Goal: Task Accomplishment & Management: Complete application form

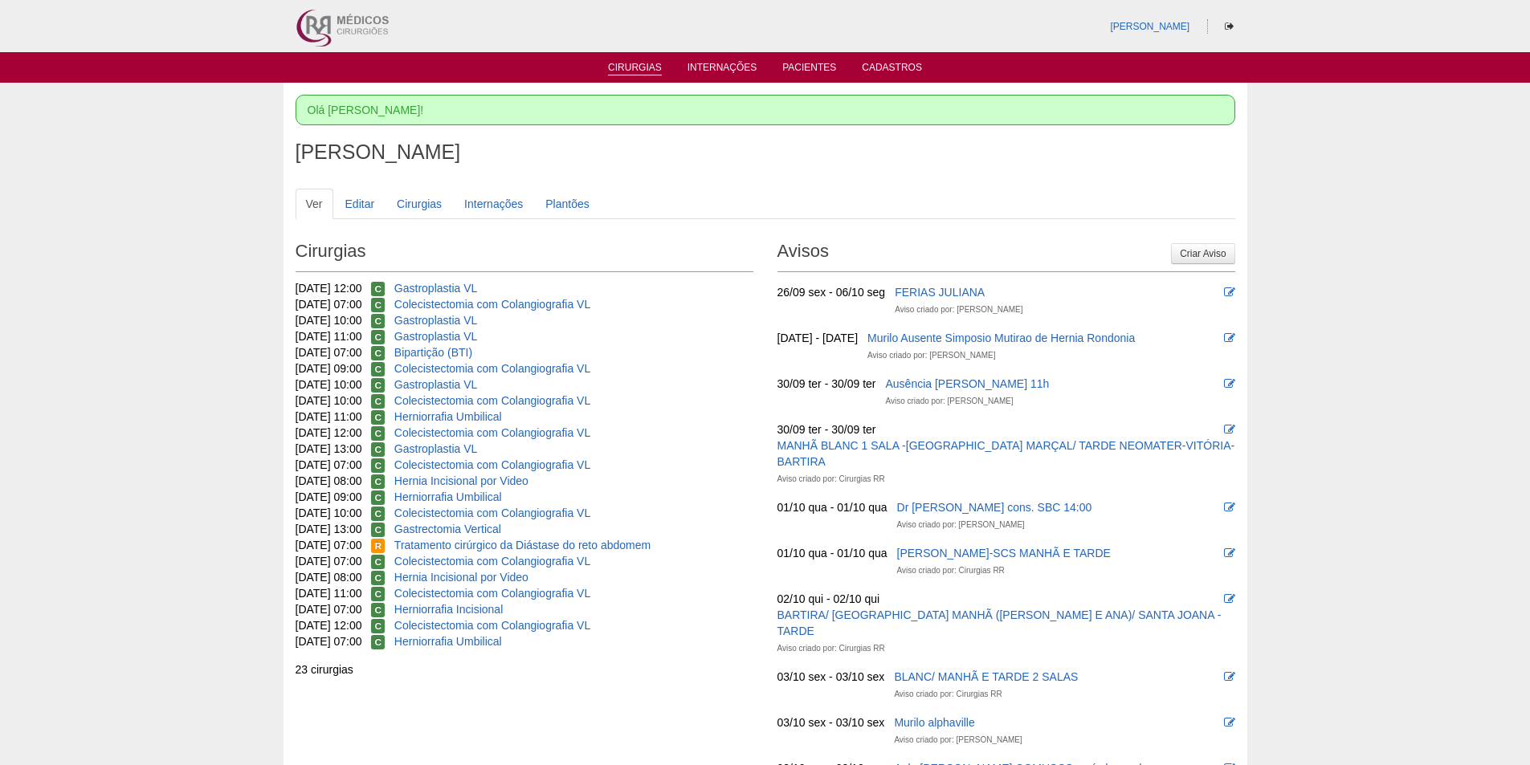
click at [630, 64] on link "Cirurgias" at bounding box center [635, 69] width 54 height 14
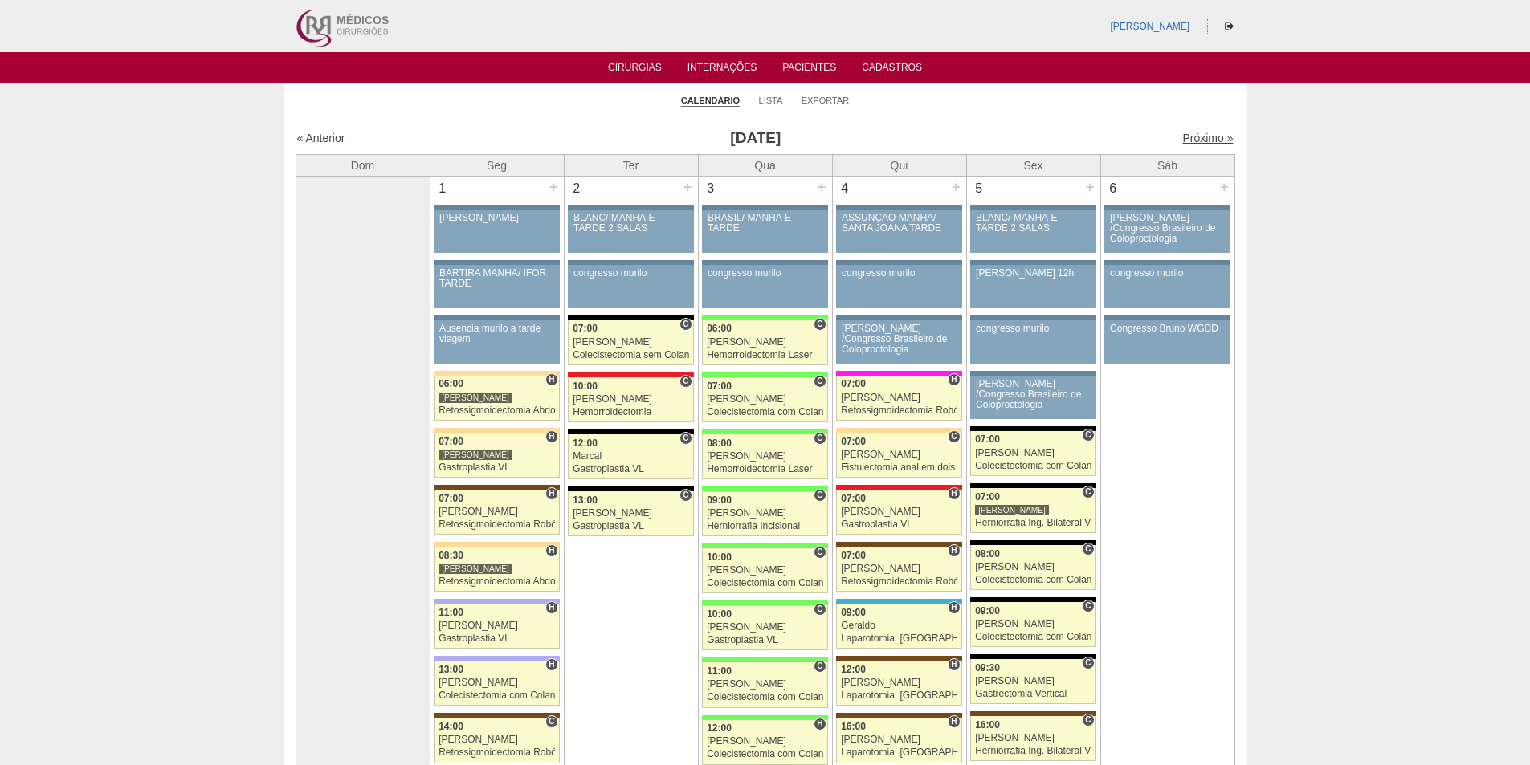
click at [1182, 137] on link "Próximo »" at bounding box center [1207, 138] width 51 height 13
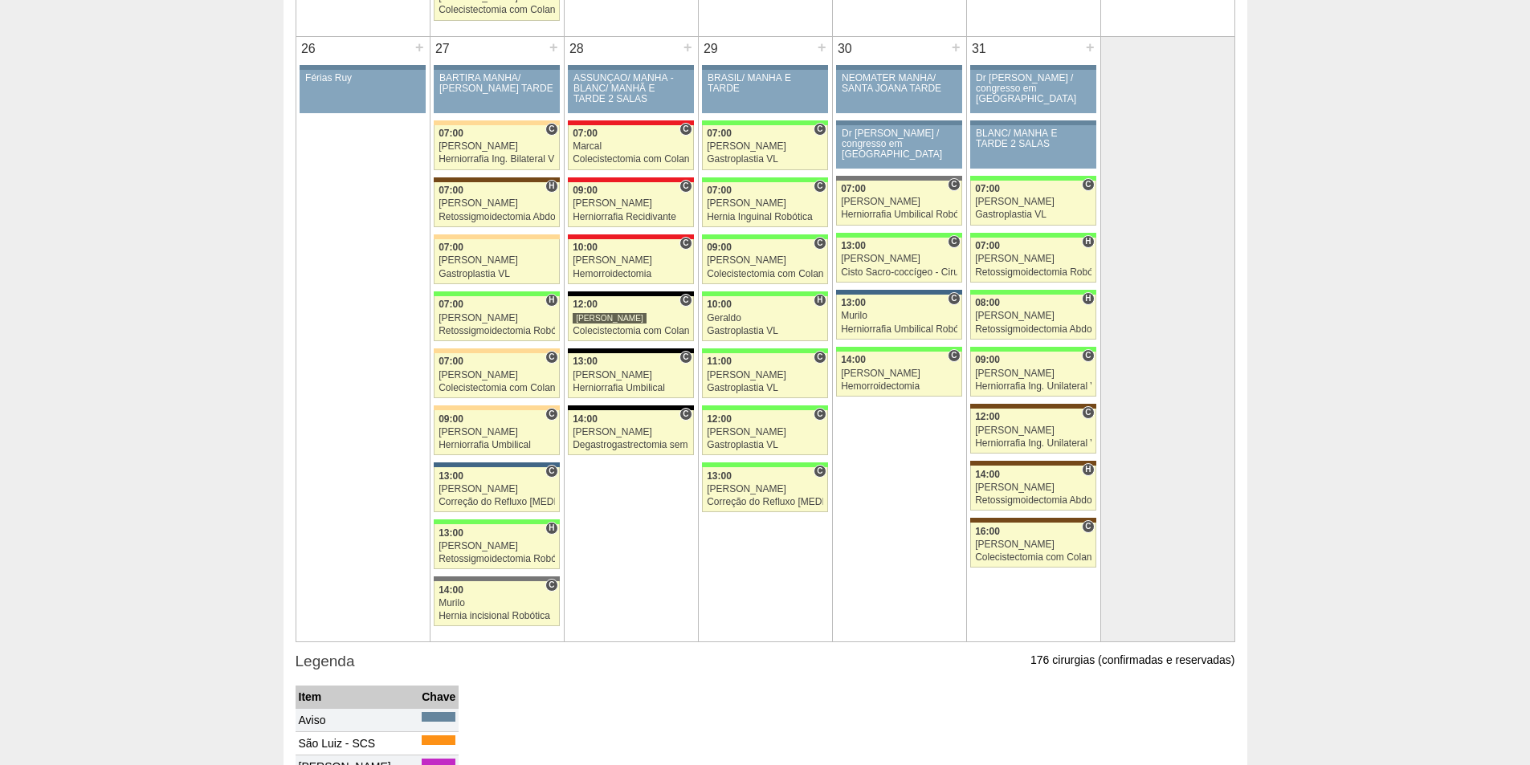
scroll to position [3213, 0]
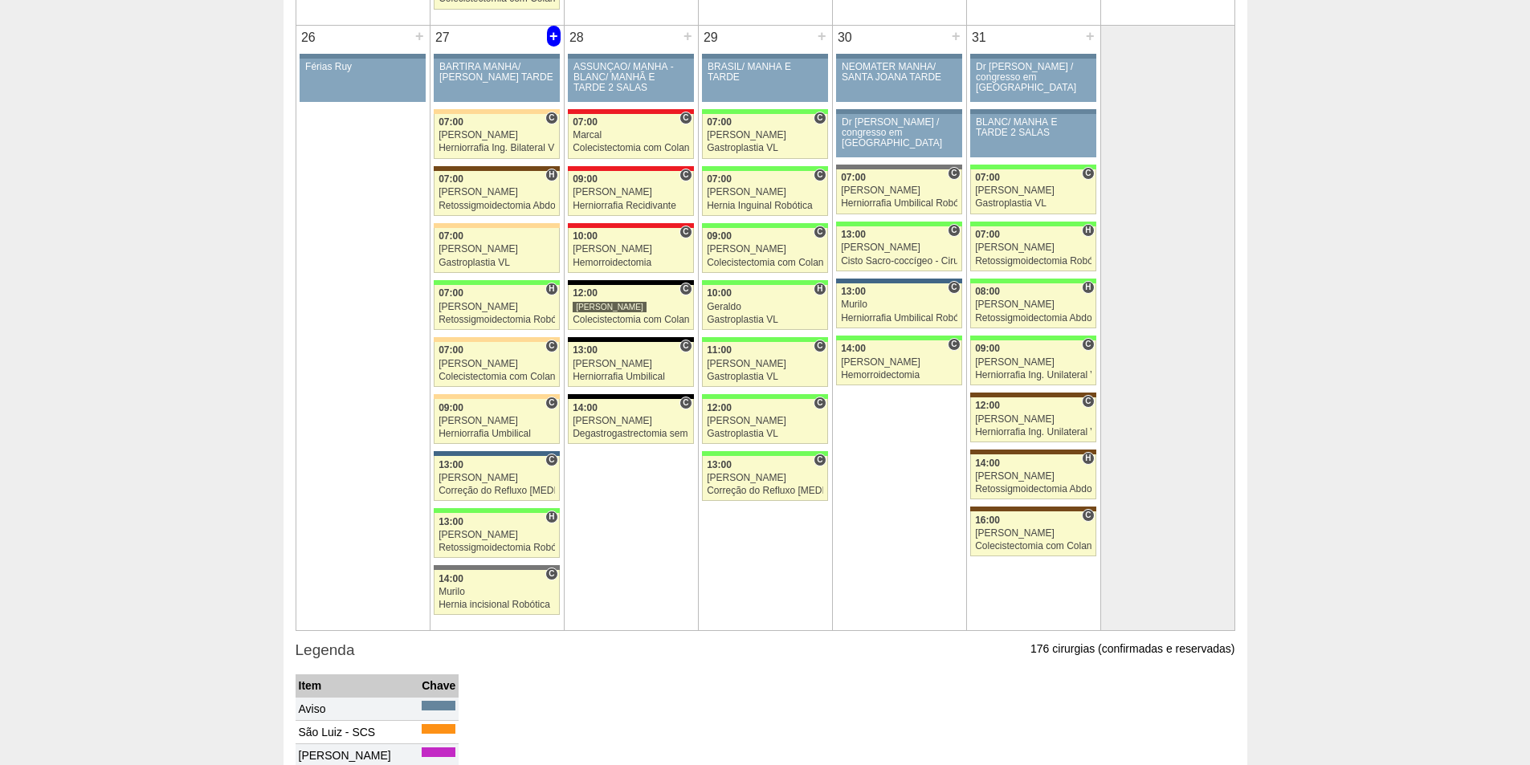
click at [555, 33] on div "+" at bounding box center [554, 36] width 14 height 21
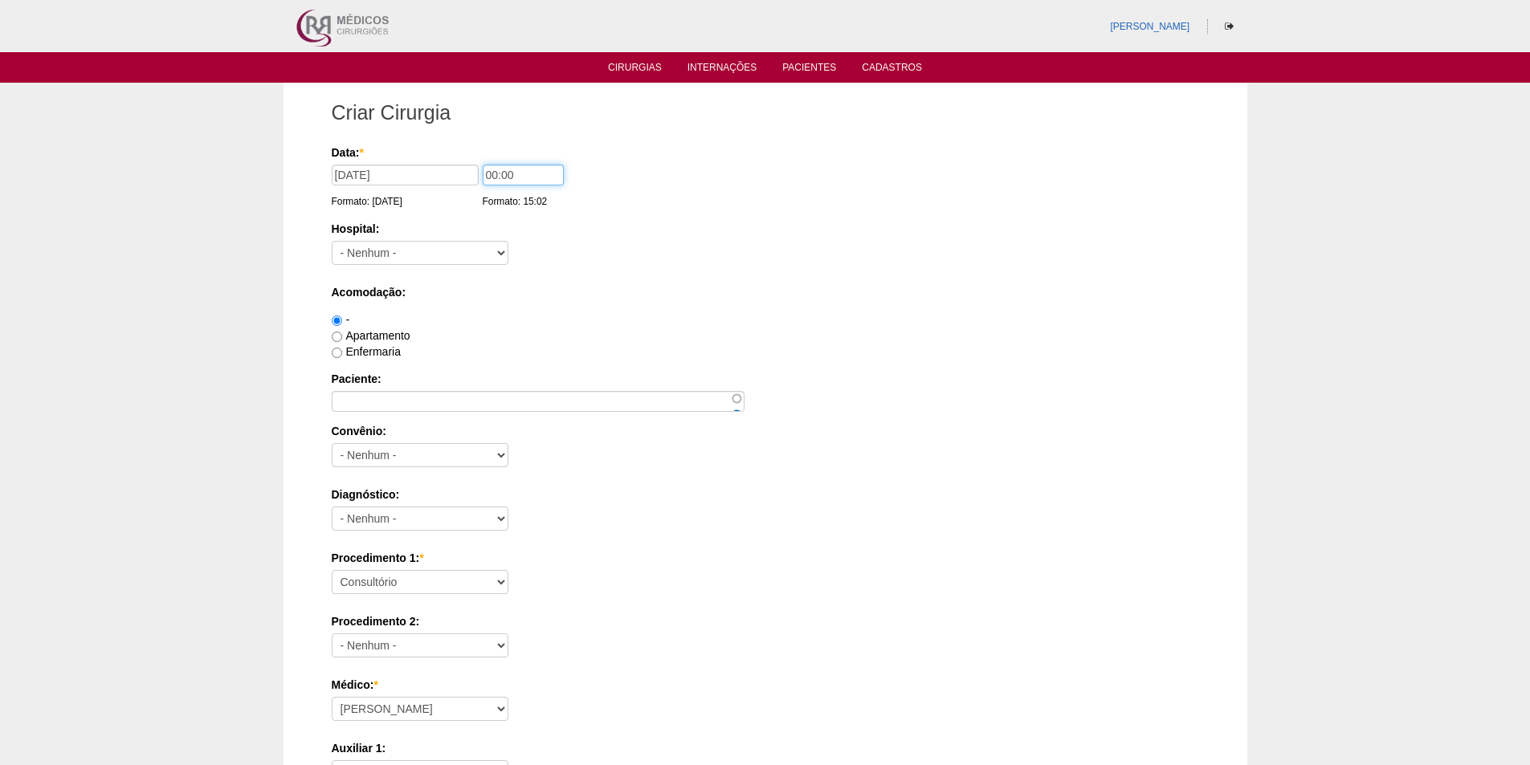
click at [484, 170] on input "00:00" at bounding box center [523, 175] width 81 height 21
click at [486, 170] on input "00:00" at bounding box center [523, 175] width 81 height 21
type input "07:00"
click at [440, 246] on select "- Nenhum - 9 de Julho Albert Einstein Alvorada América Assunção Bartira Benefic…" at bounding box center [420, 253] width 177 height 24
select select "44"
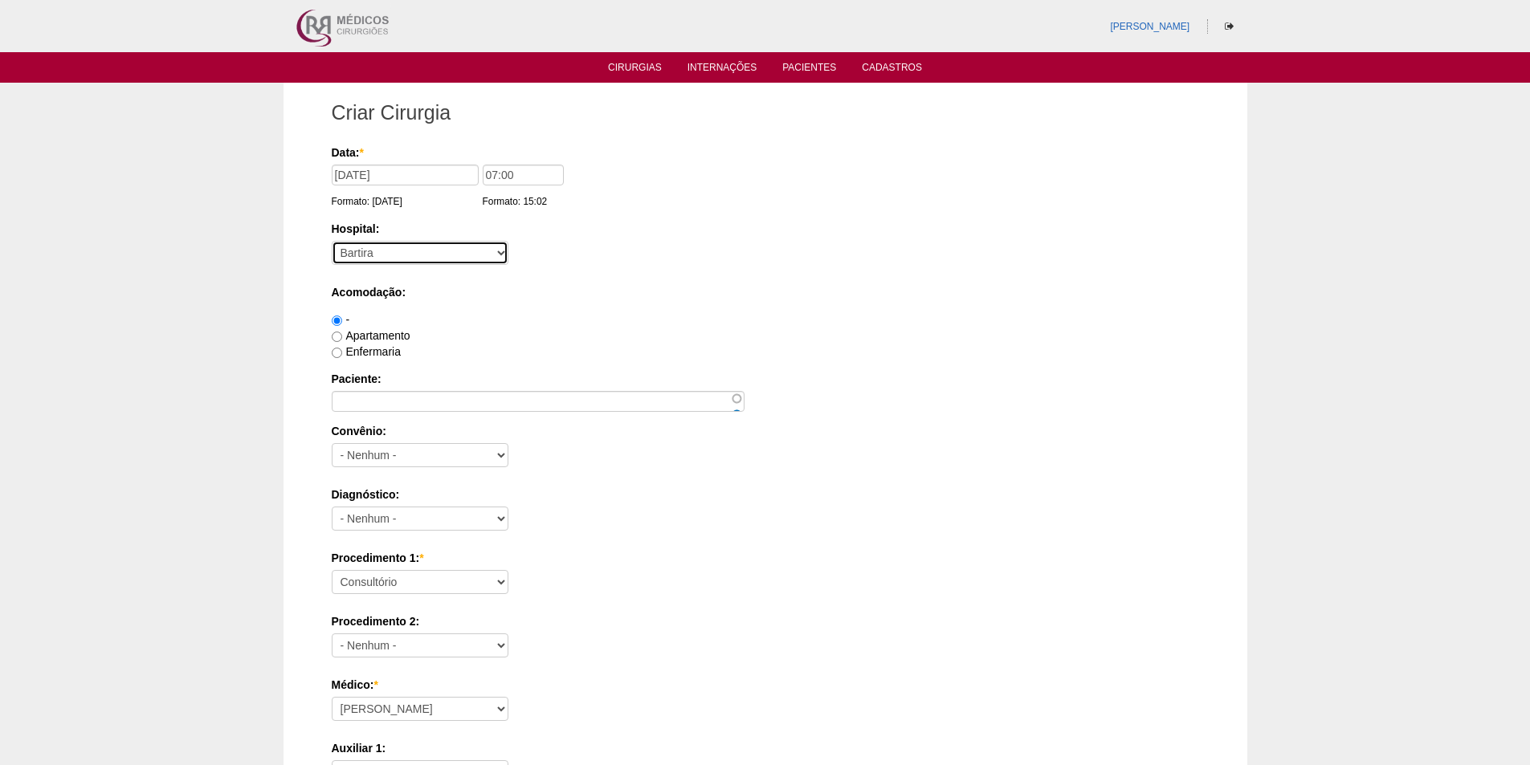
click at [332, 241] on select "- Nenhum - 9 de Julho Albert Einstein Alvorada América Assunção Bartira Benefic…" at bounding box center [420, 253] width 177 height 24
click at [360, 333] on label "Apartamento" at bounding box center [371, 335] width 79 height 13
click at [342, 333] on input "Apartamento" at bounding box center [337, 337] width 10 height 10
radio input "true"
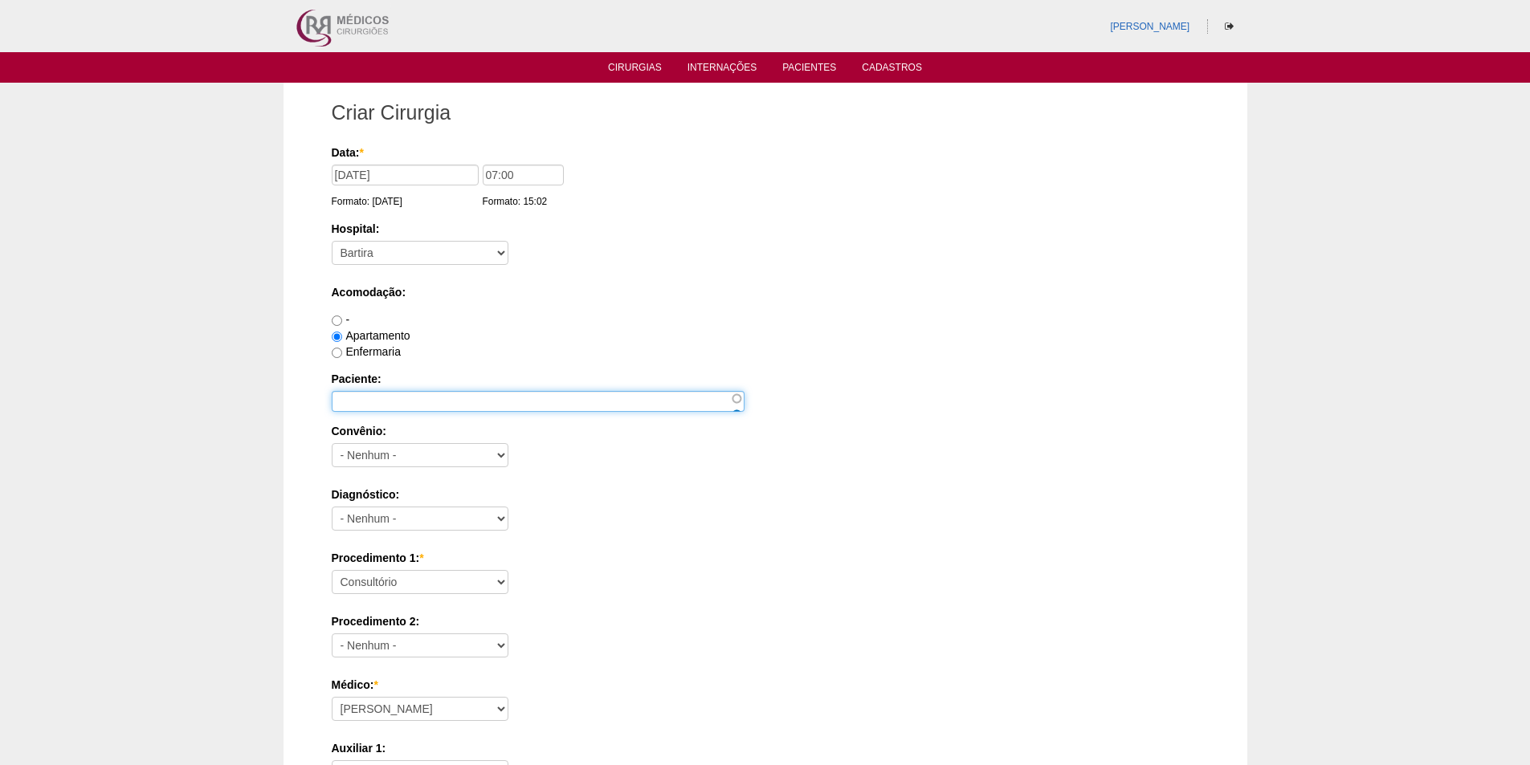
click at [357, 395] on input "Paciente:" at bounding box center [538, 401] width 413 height 21
click at [365, 393] on input "Paciente:" at bounding box center [538, 401] width 413 height 21
paste input "MICHELLE PEREIRA EUFRAUZO DA SILVA"
type input "MICHELLE PEREIRA EUFRAUZO DA SILVA"
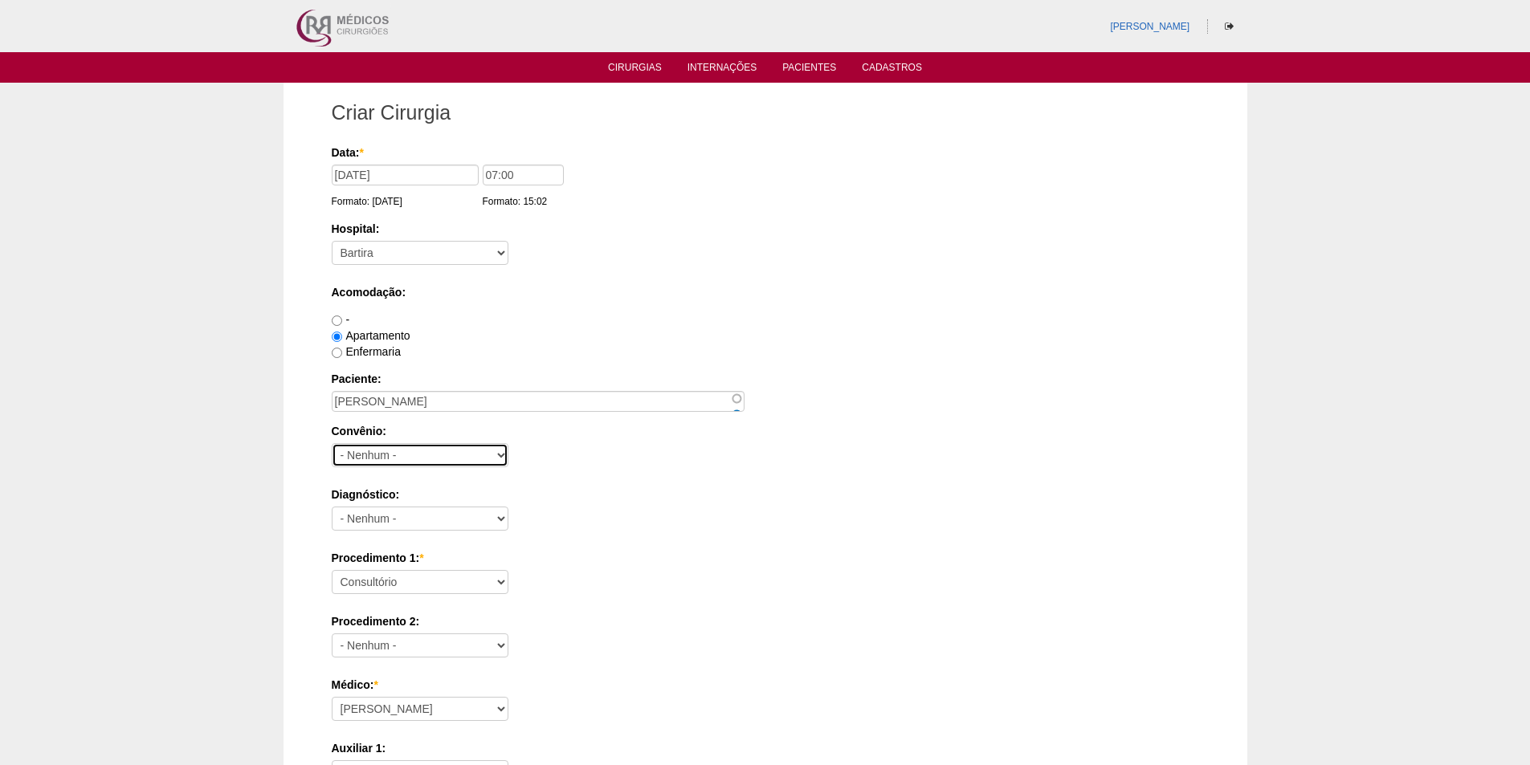
click at [398, 463] on select "- Nenhum - Abet Afresp Allianz Amil Blue Life Caasp Cabesp Caixa de Pensões Car…" at bounding box center [420, 455] width 177 height 24
select select "3747"
click at [332, 443] on select "- Nenhum - Abet Afresp Allianz Amil Blue Life Caasp Cabesp Caixa de Pensões Car…" at bounding box center [420, 455] width 177 height 24
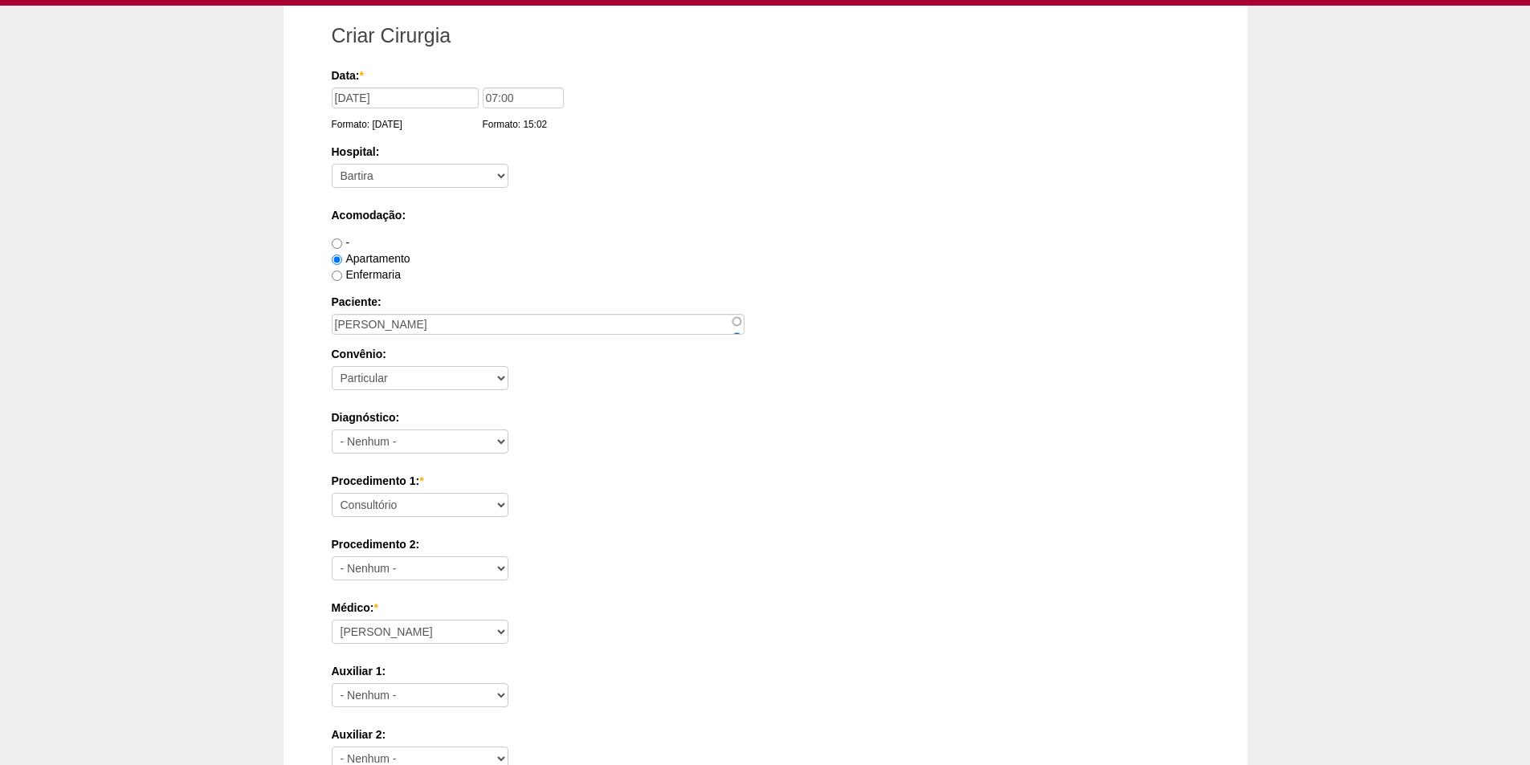
scroll to position [80, 0]
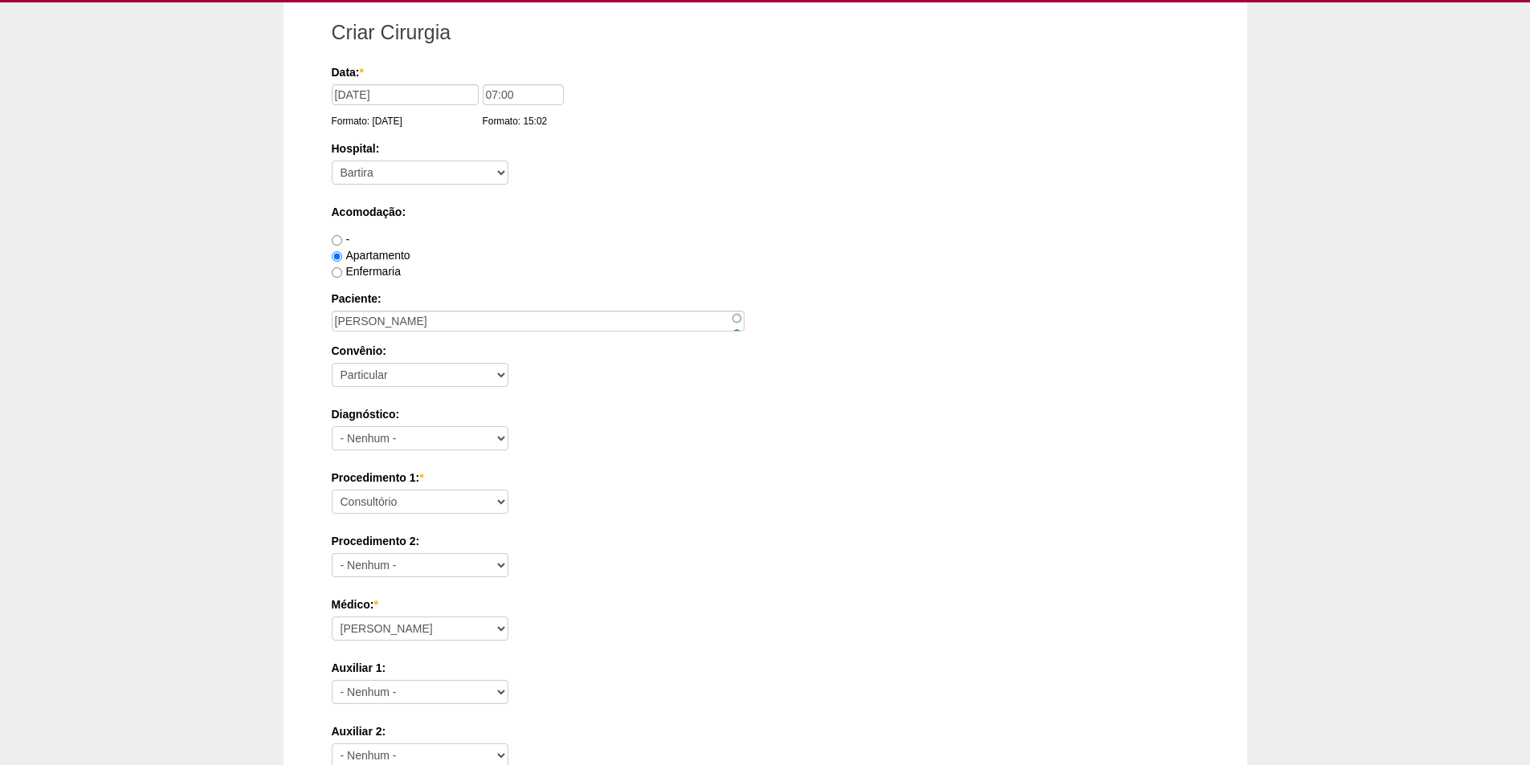
drag, startPoint x: 371, startPoint y: 422, endPoint x: 373, endPoint y: 431, distance: 9.0
click at [373, 429] on div "Diagnóstico: - Nenhum - Abdome Agudo Abscesso Hepático Abscesso Perianal Absces…" at bounding box center [765, 432] width 867 height 52
click at [373, 432] on select "- Nenhum - Abdome Agudo Abscesso Hepático Abscesso Perianal Abscesso Peritoneal…" at bounding box center [420, 438] width 177 height 24
select select "3707"
click at [332, 426] on select "- Nenhum - Abdome Agudo Abscesso Hepático Abscesso Perianal Abscesso Peritoneal…" at bounding box center [420, 438] width 177 height 24
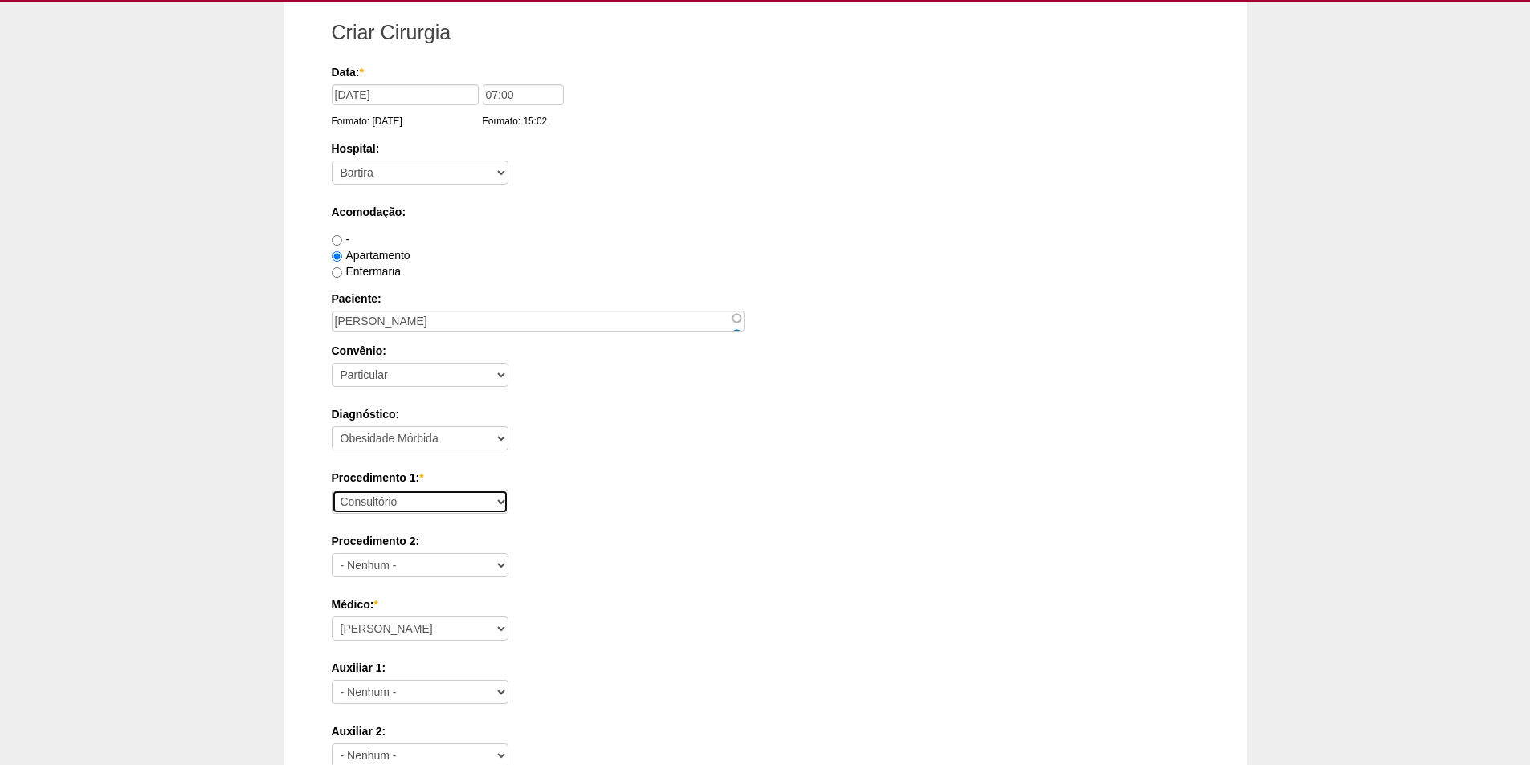
click at [374, 506] on select "Consultório Abscesso Hepático - Drenagem Abscesso perianal Amputação Abdômino P…" at bounding box center [420, 502] width 177 height 24
select select "18616"
click at [332, 490] on select "Consultório Abscesso Hepático - Drenagem Abscesso perianal Amputação Abdômino P…" at bounding box center [420, 502] width 177 height 24
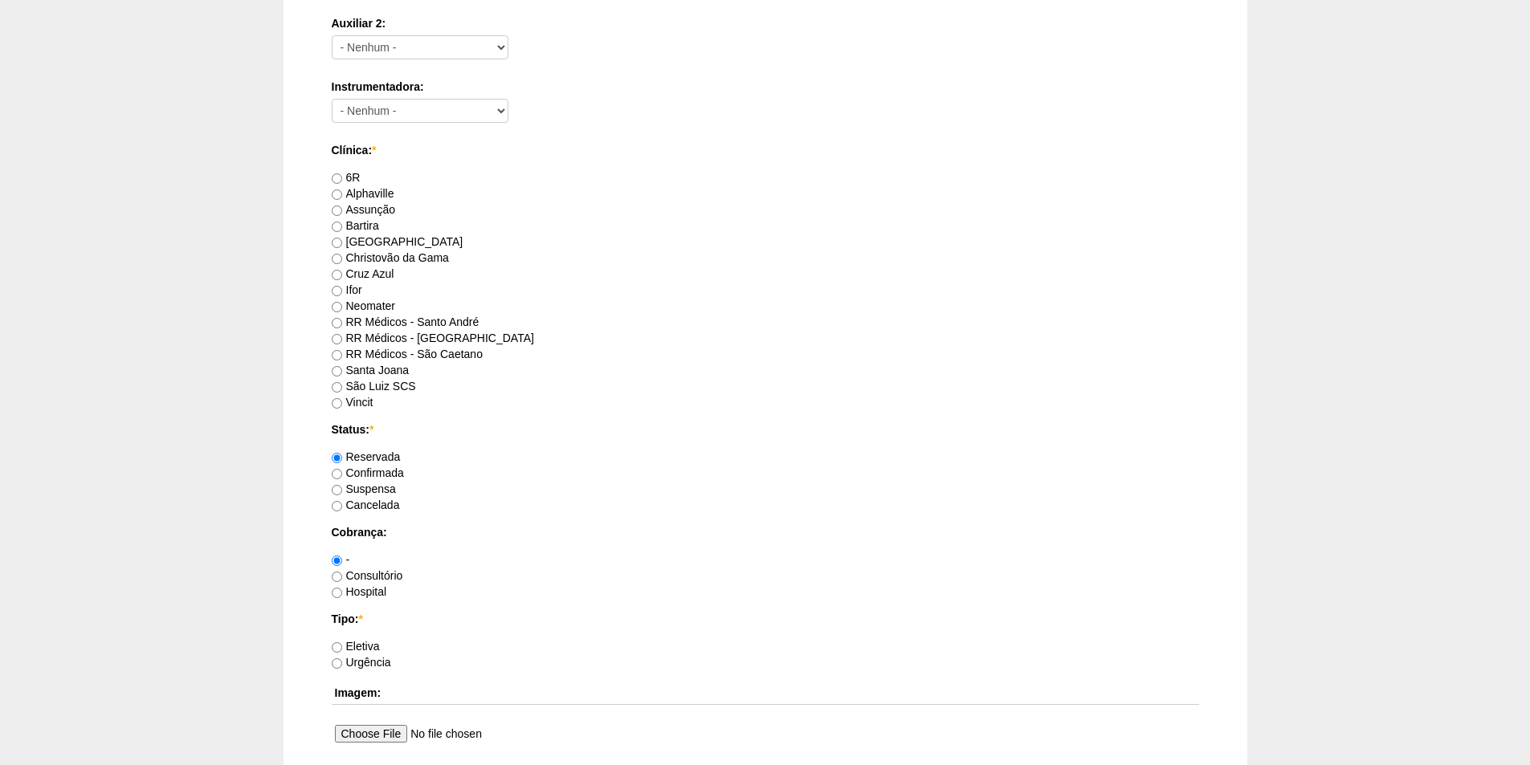
scroll to position [803, 0]
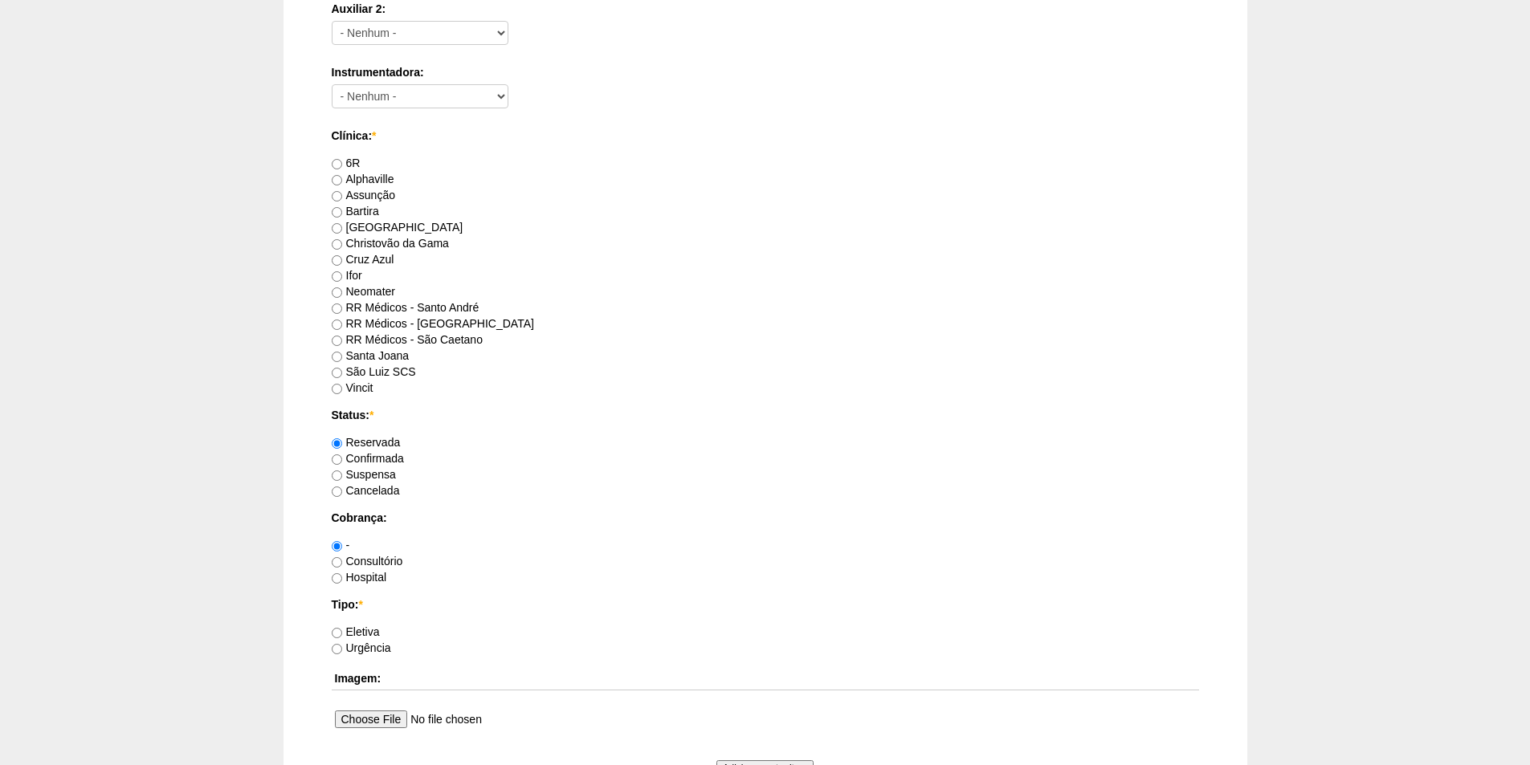
click at [382, 307] on label "RR Médicos - Santo André" at bounding box center [406, 307] width 148 height 13
click at [342, 307] on input "RR Médicos - Santo André" at bounding box center [337, 309] width 10 height 10
radio input "true"
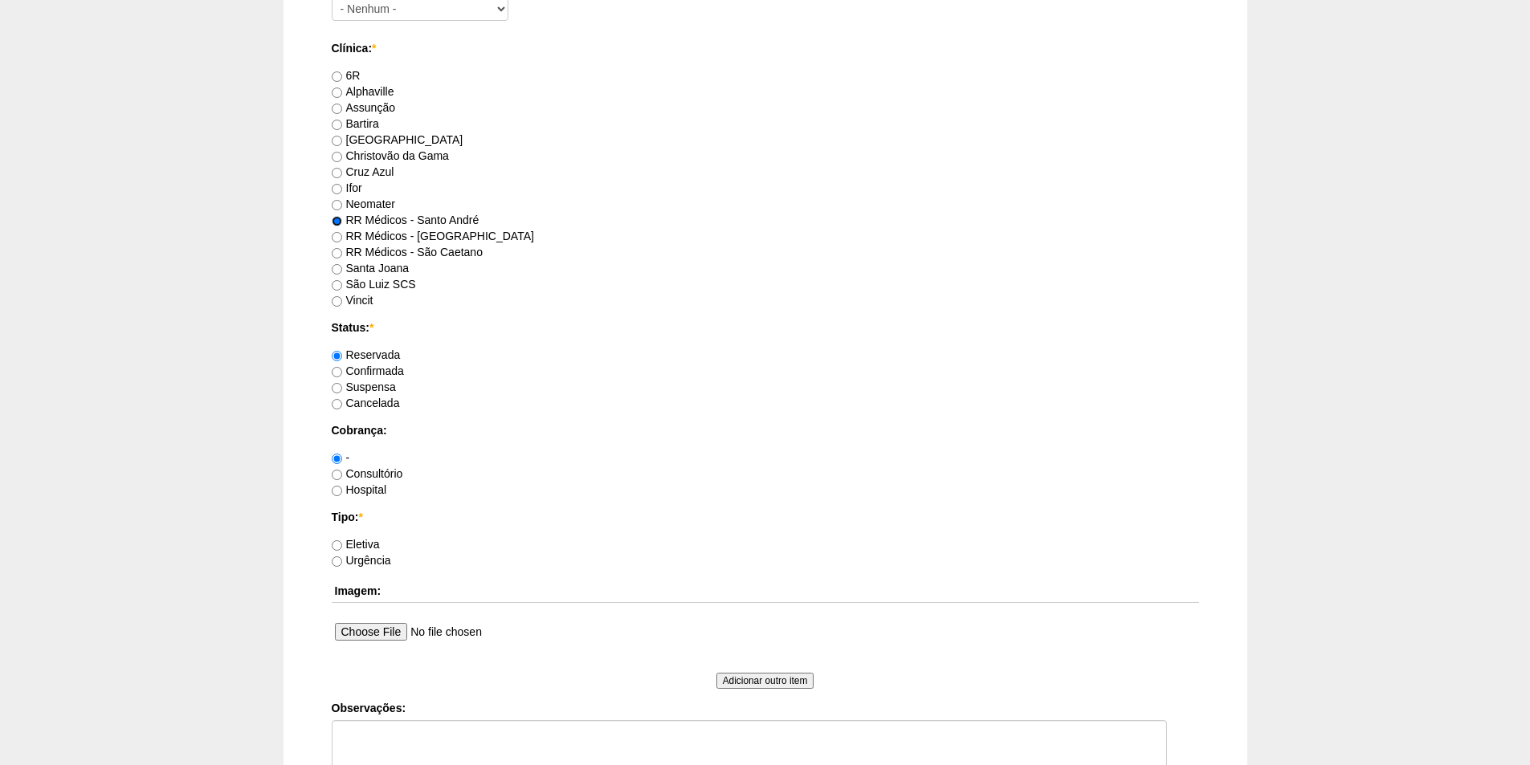
scroll to position [964, 0]
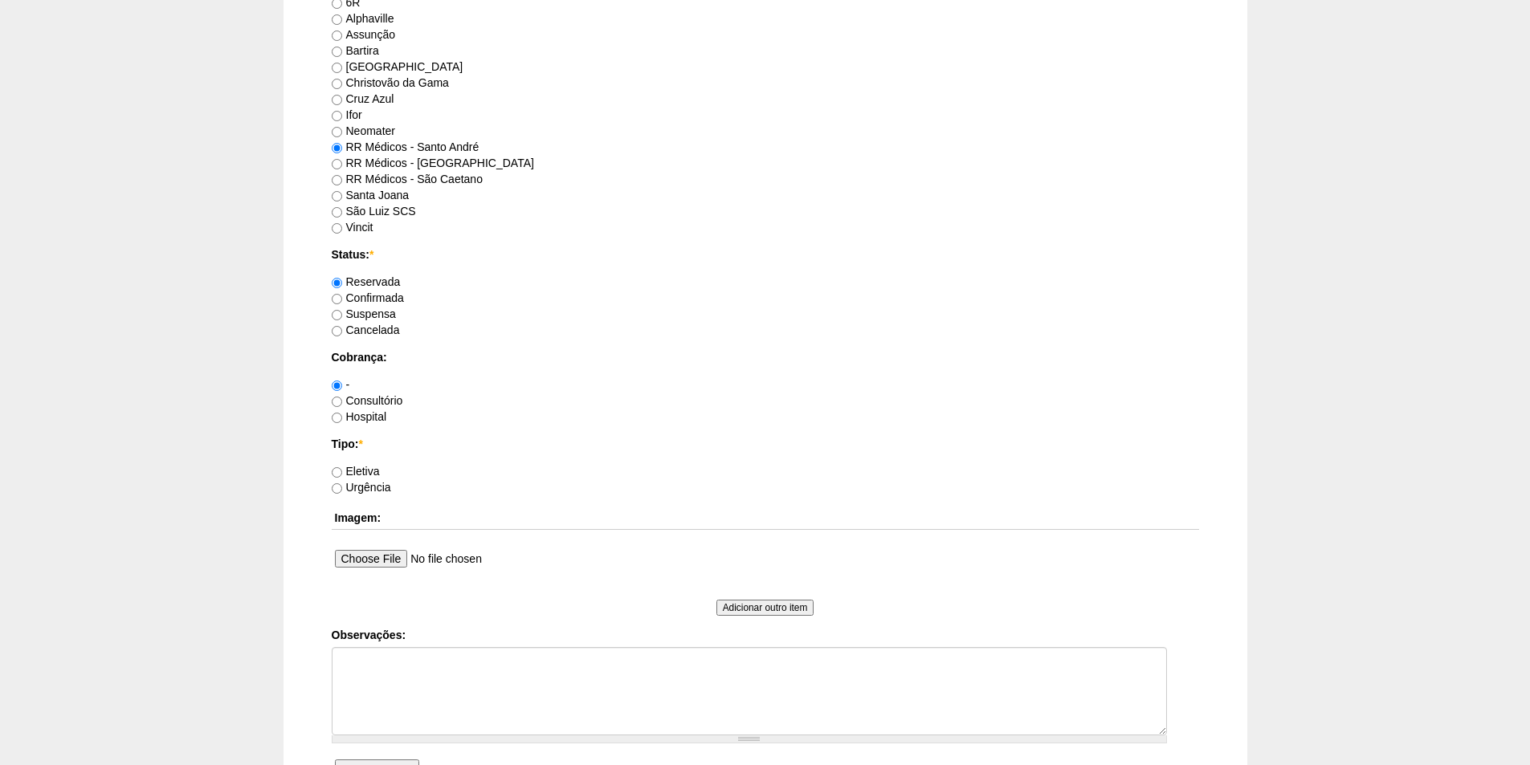
drag, startPoint x: 368, startPoint y: 400, endPoint x: 371, endPoint y: 427, distance: 27.5
click at [369, 399] on label "Consultório" at bounding box center [367, 400] width 71 height 13
click at [342, 399] on input "Consultório" at bounding box center [337, 402] width 10 height 10
radio input "true"
click at [367, 469] on label "Eletiva" at bounding box center [356, 471] width 48 height 13
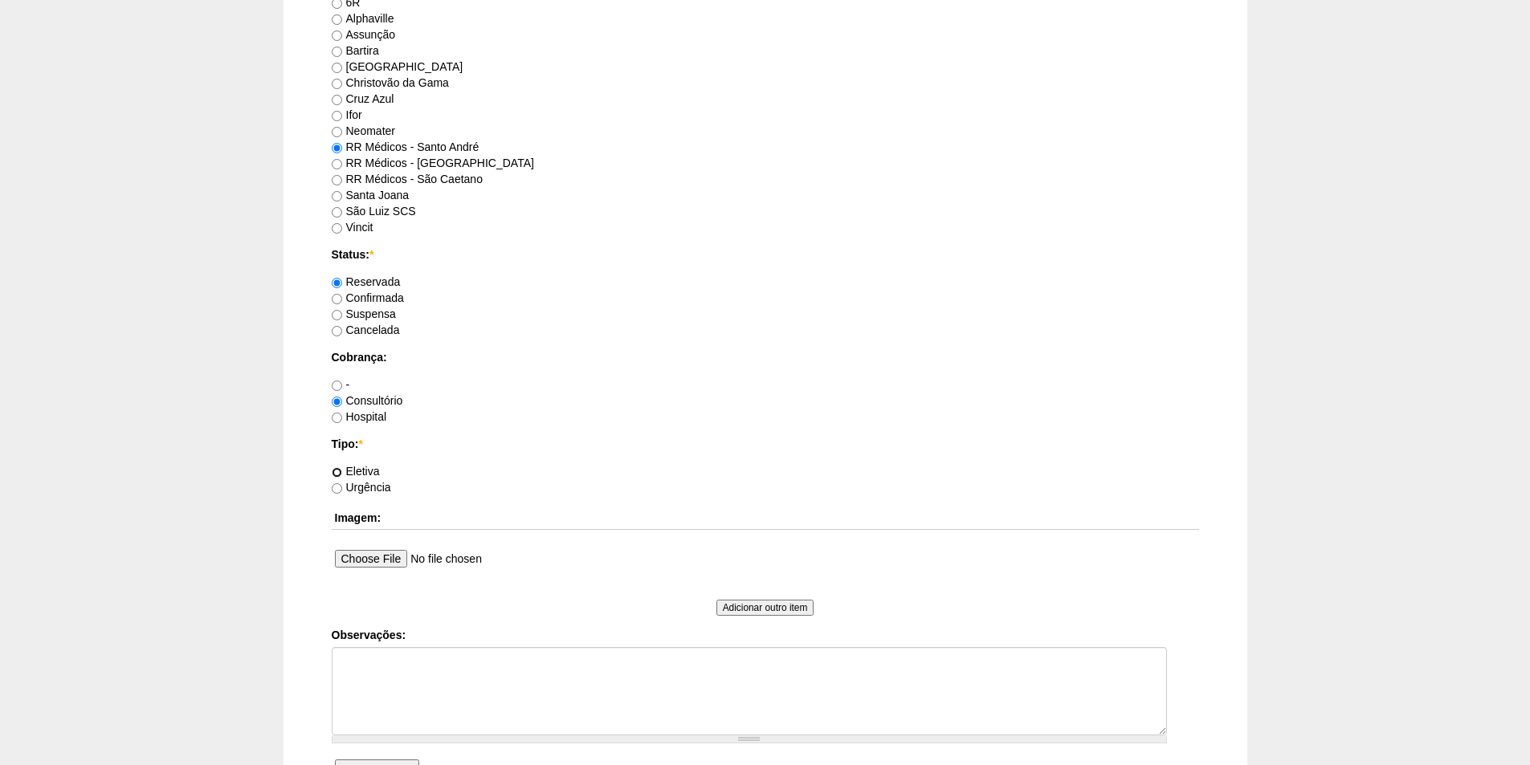
click at [342, 469] on input "Eletiva" at bounding box center [337, 472] width 10 height 10
radio input "true"
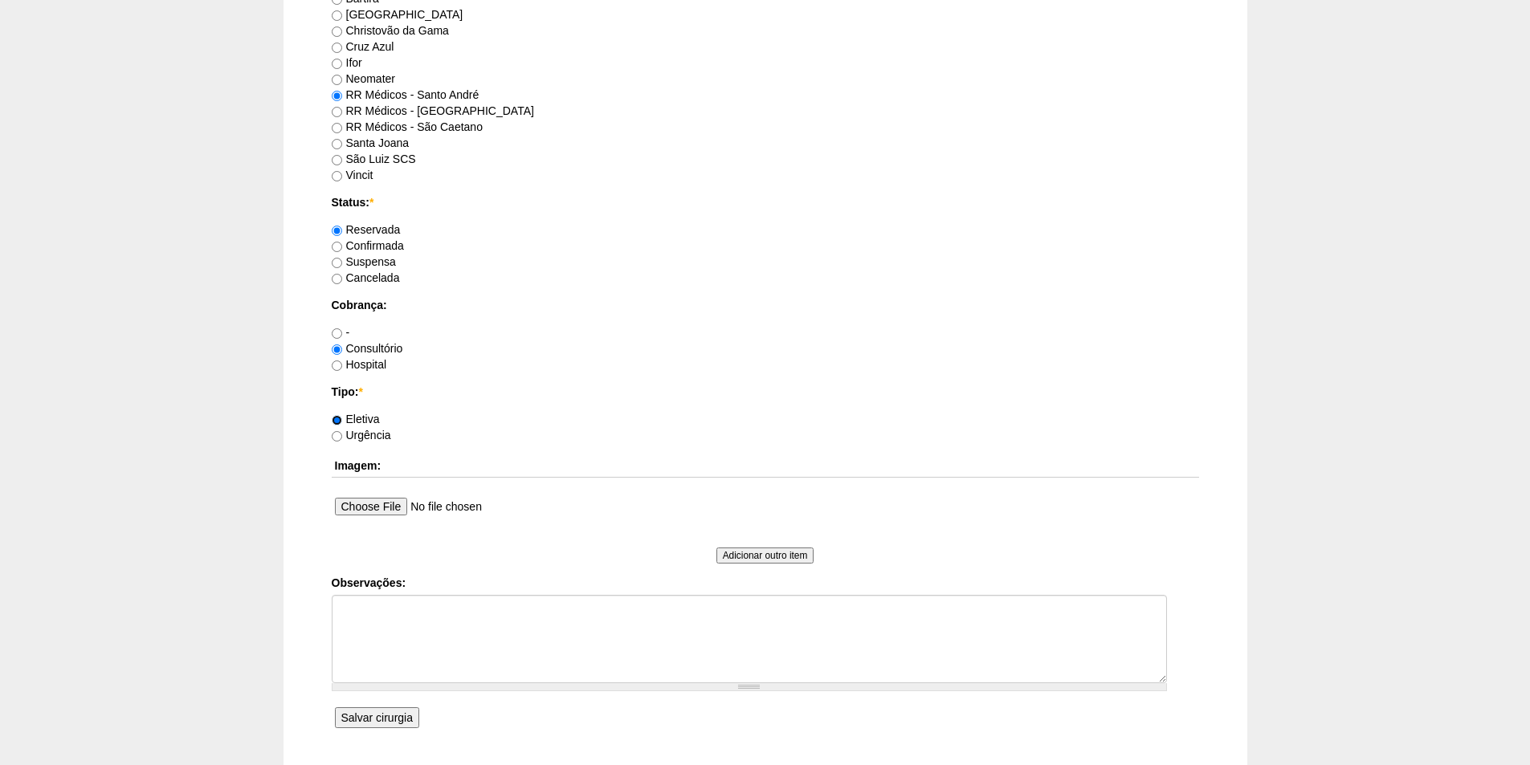
scroll to position [1044, 0]
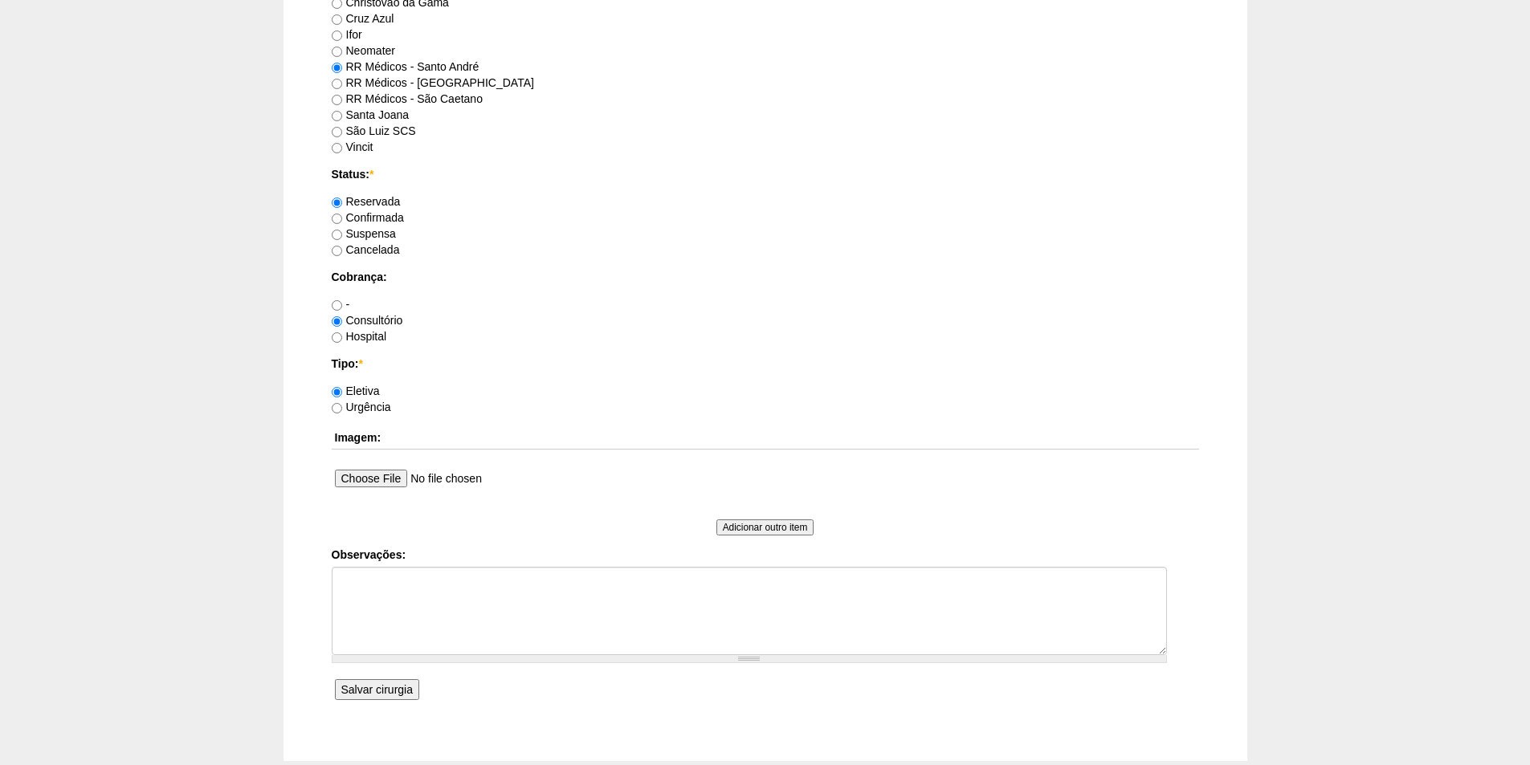
click at [363, 692] on input "Salvar cirurgia" at bounding box center [377, 689] width 84 height 21
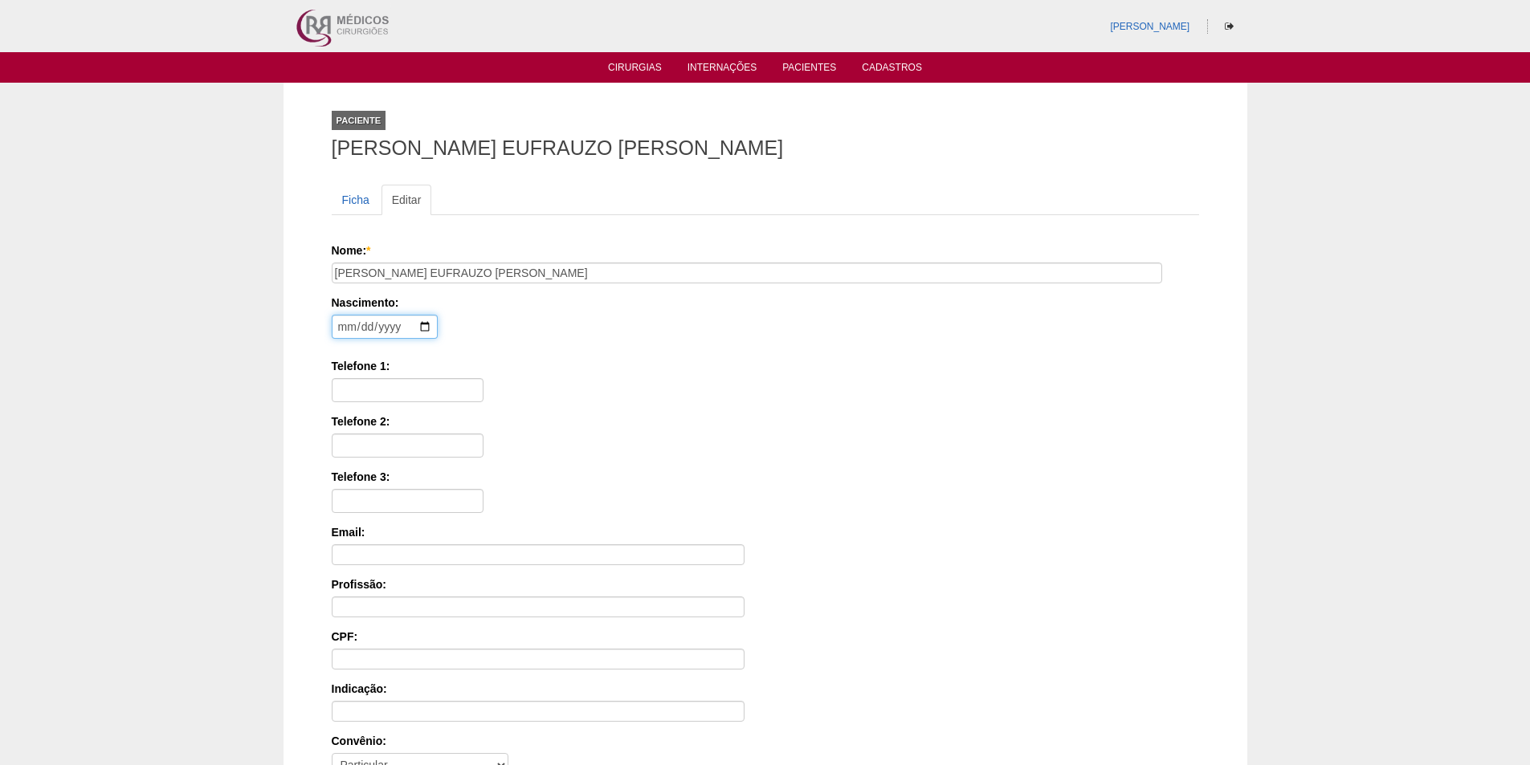
click at [350, 331] on input "date" at bounding box center [385, 327] width 106 height 24
type input "1987-11-03"
type input "11984253457"
type input "352.967.108-86"
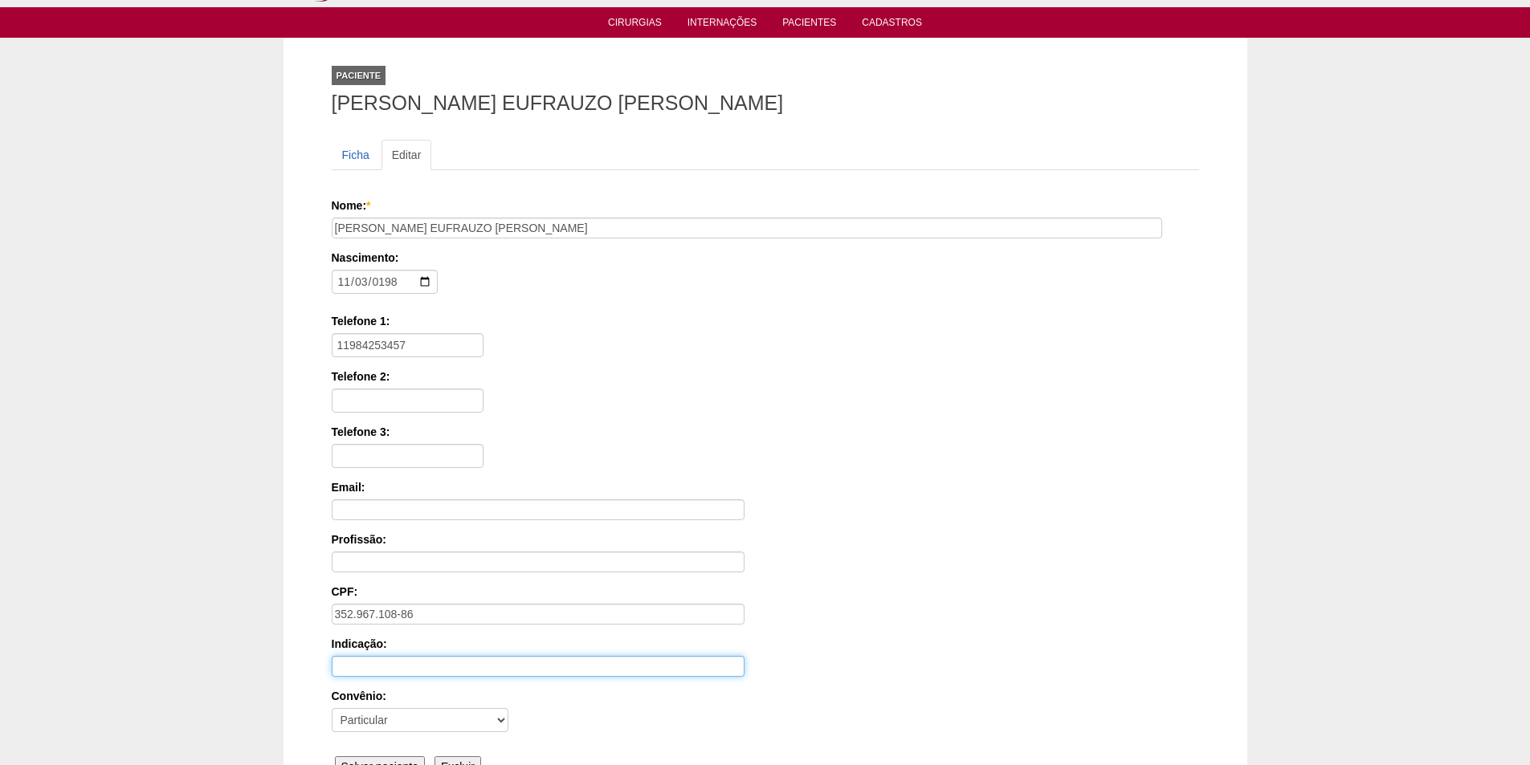
scroll to position [80, 0]
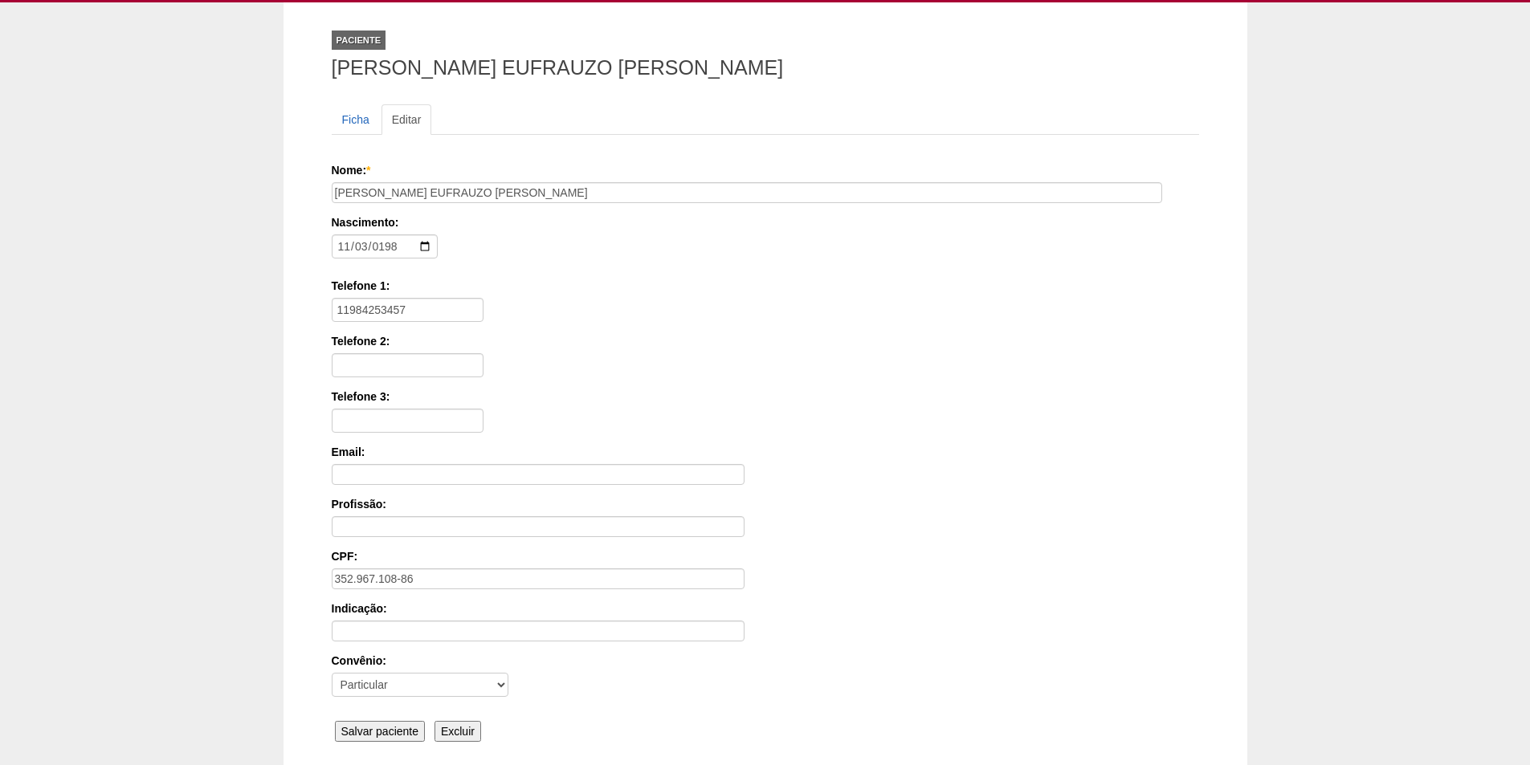
click at [356, 729] on input "Salvar paciente" at bounding box center [380, 731] width 91 height 21
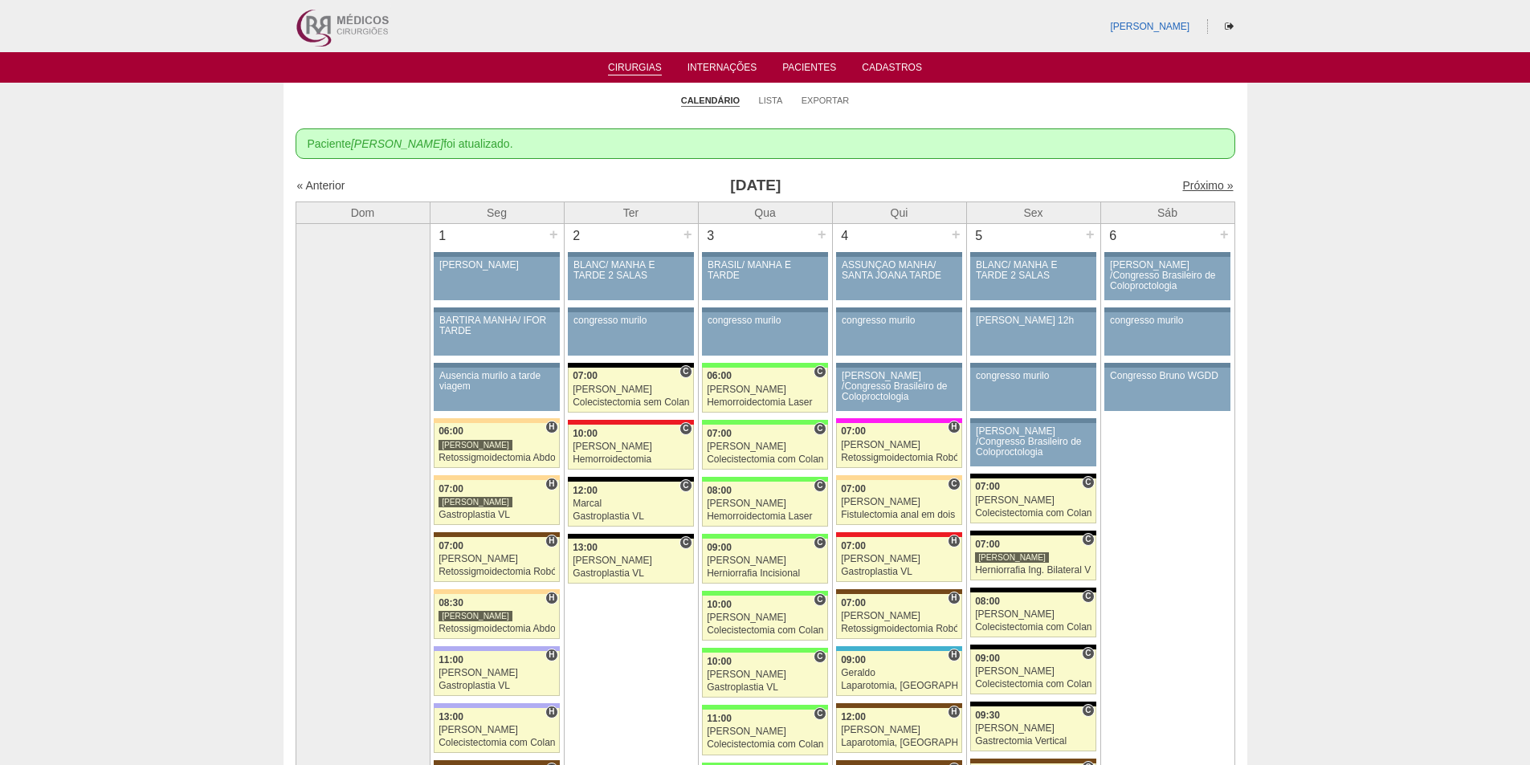
click at [1200, 185] on link "Próximo »" at bounding box center [1207, 185] width 51 height 13
